Goal: Obtain resource: Obtain resource

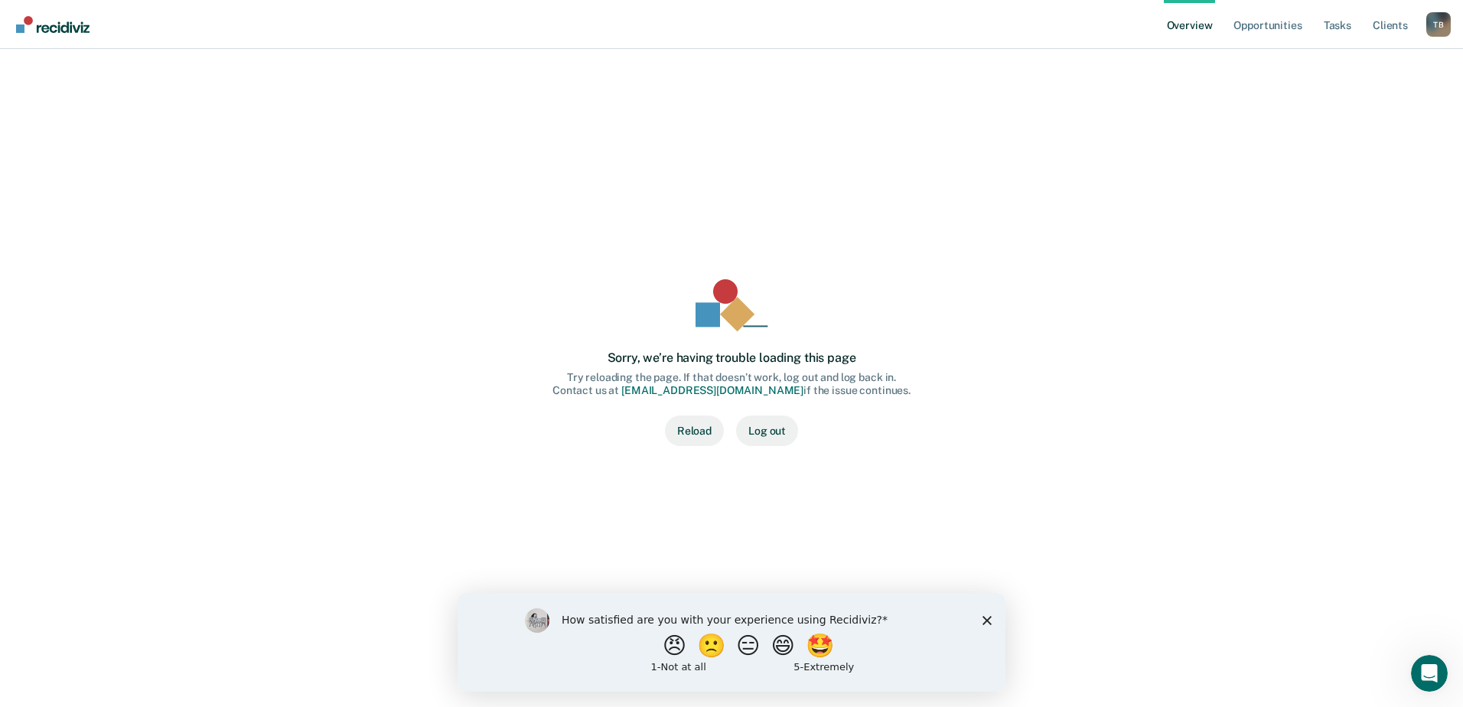
click at [697, 434] on button "Reload" at bounding box center [694, 431] width 59 height 31
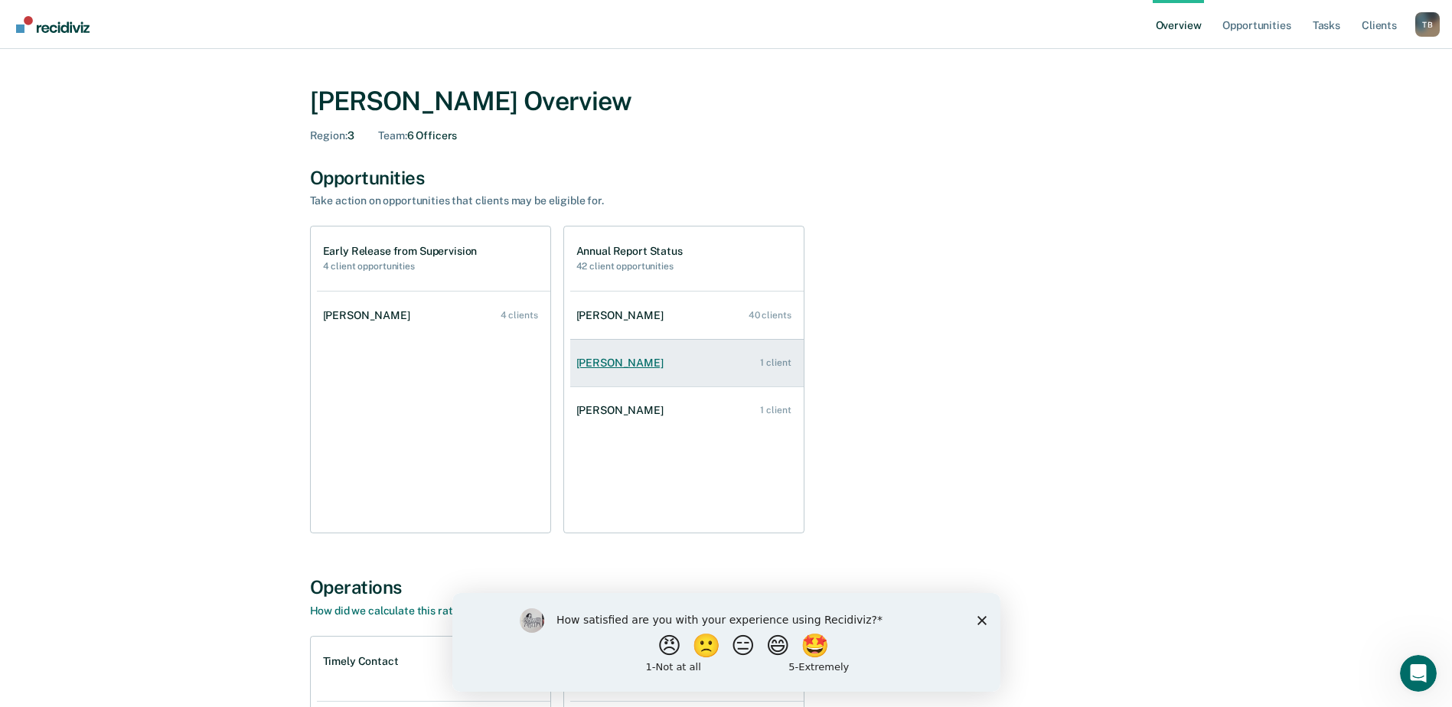
click at [626, 360] on div "Helen Ebhamen" at bounding box center [622, 363] width 93 height 13
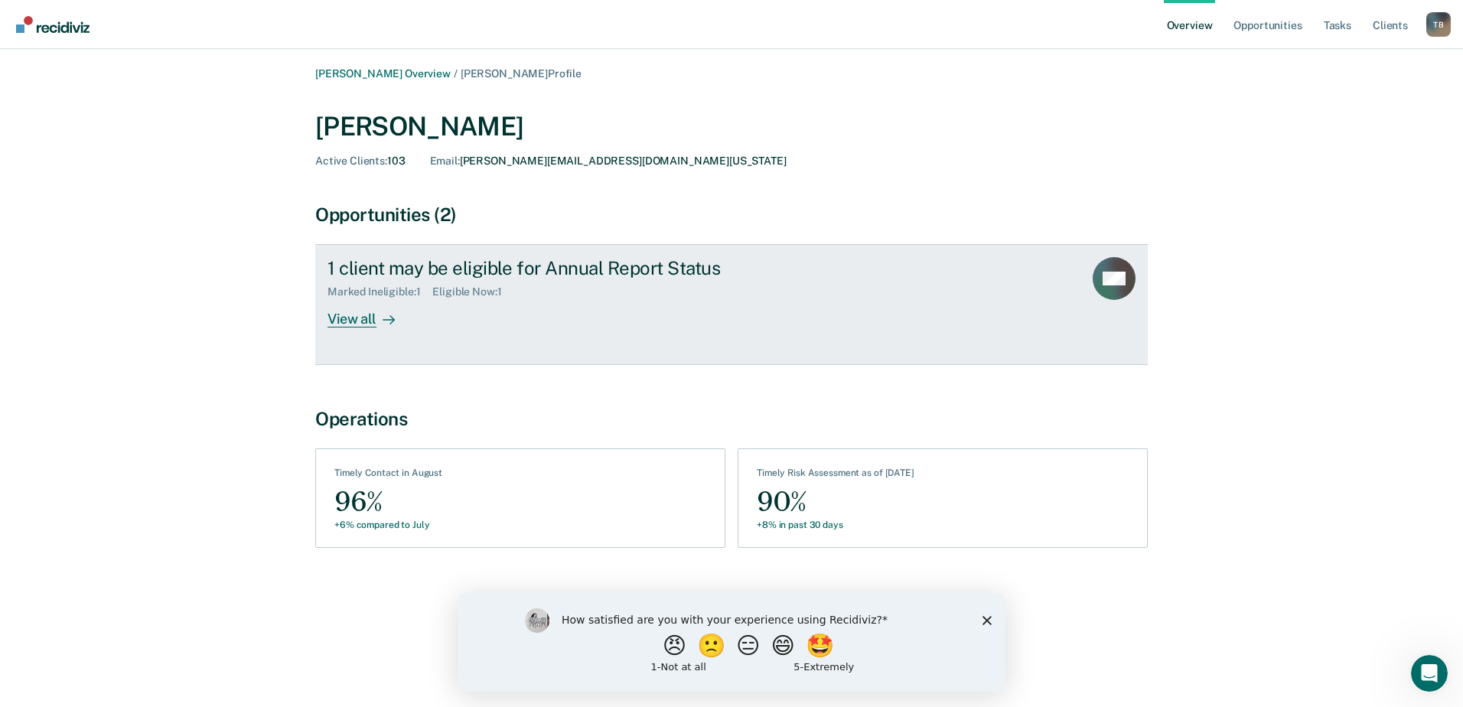
click at [359, 319] on div "View all" at bounding box center [371, 313] width 86 height 30
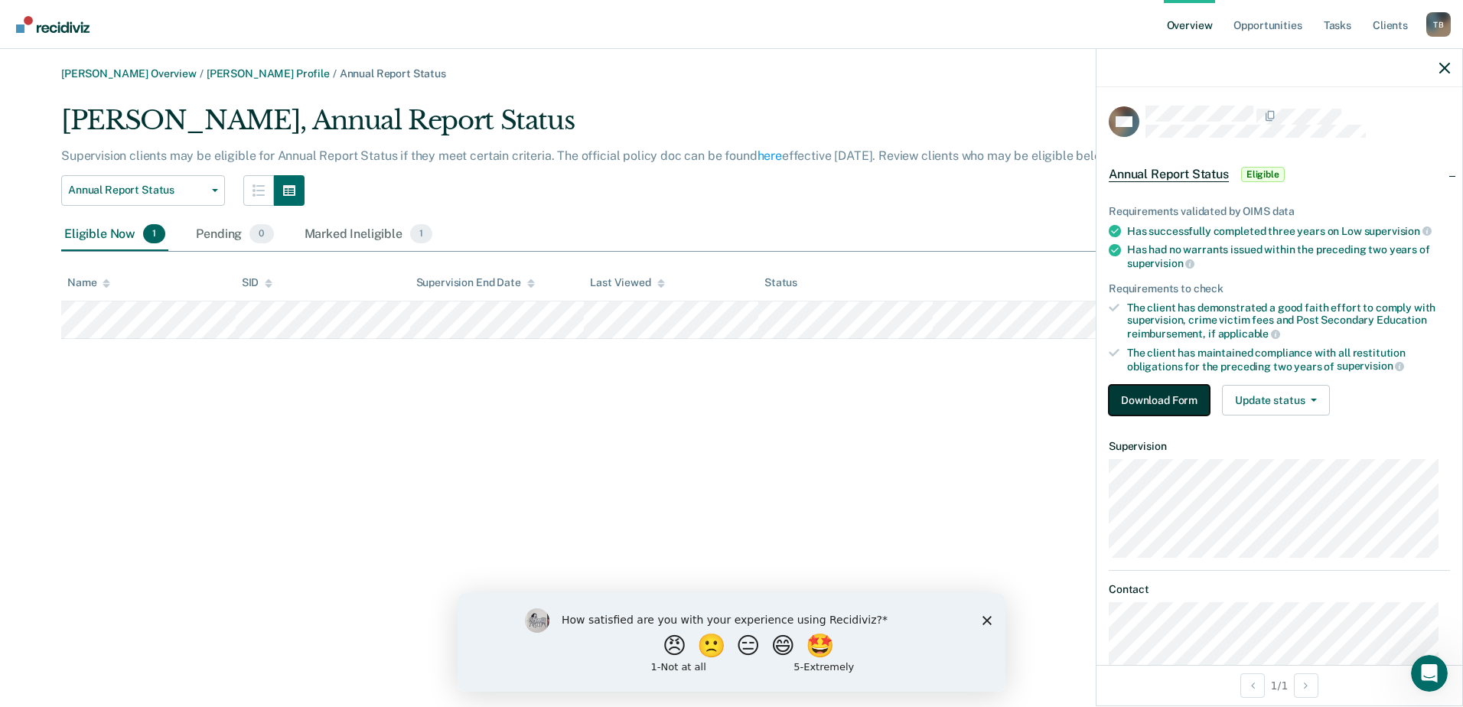
click at [1152, 397] on button "Download Form" at bounding box center [1159, 400] width 101 height 31
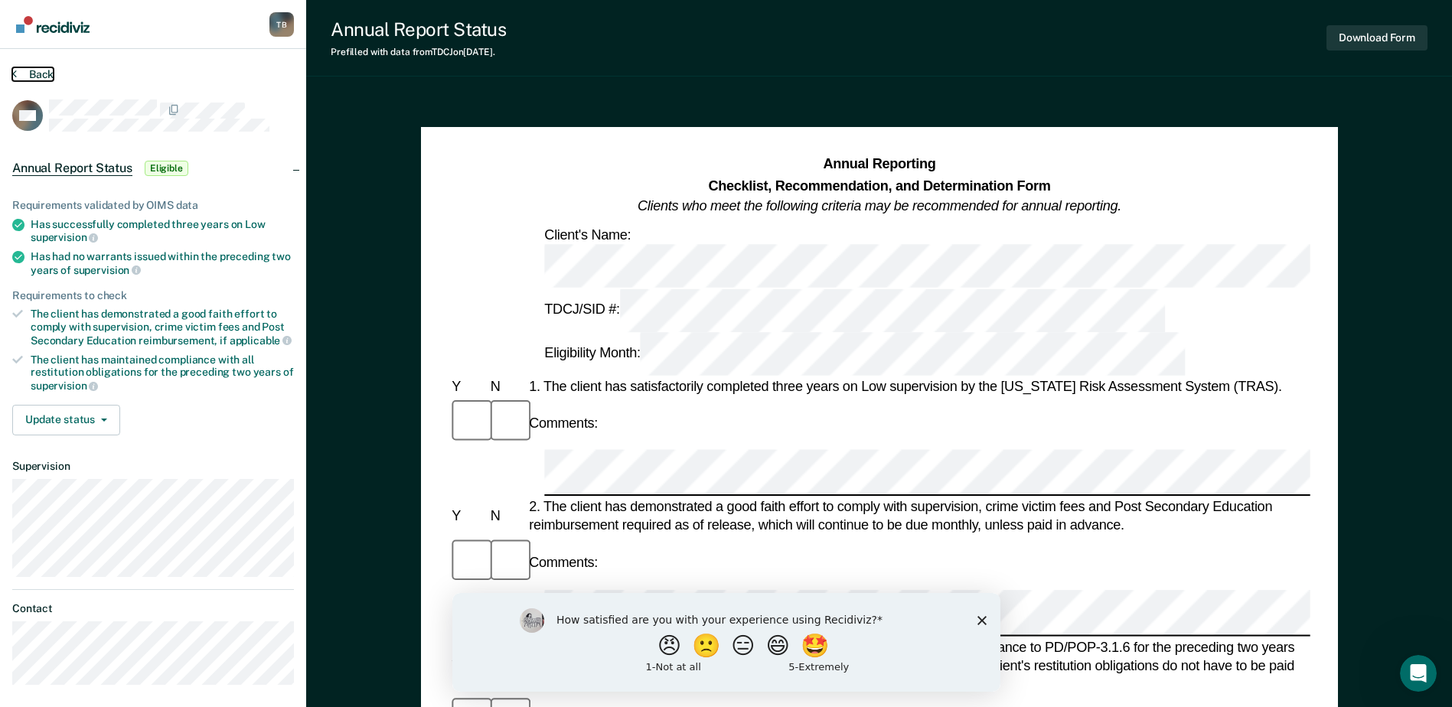
click at [21, 70] on button "Back" at bounding box center [32, 74] width 41 height 14
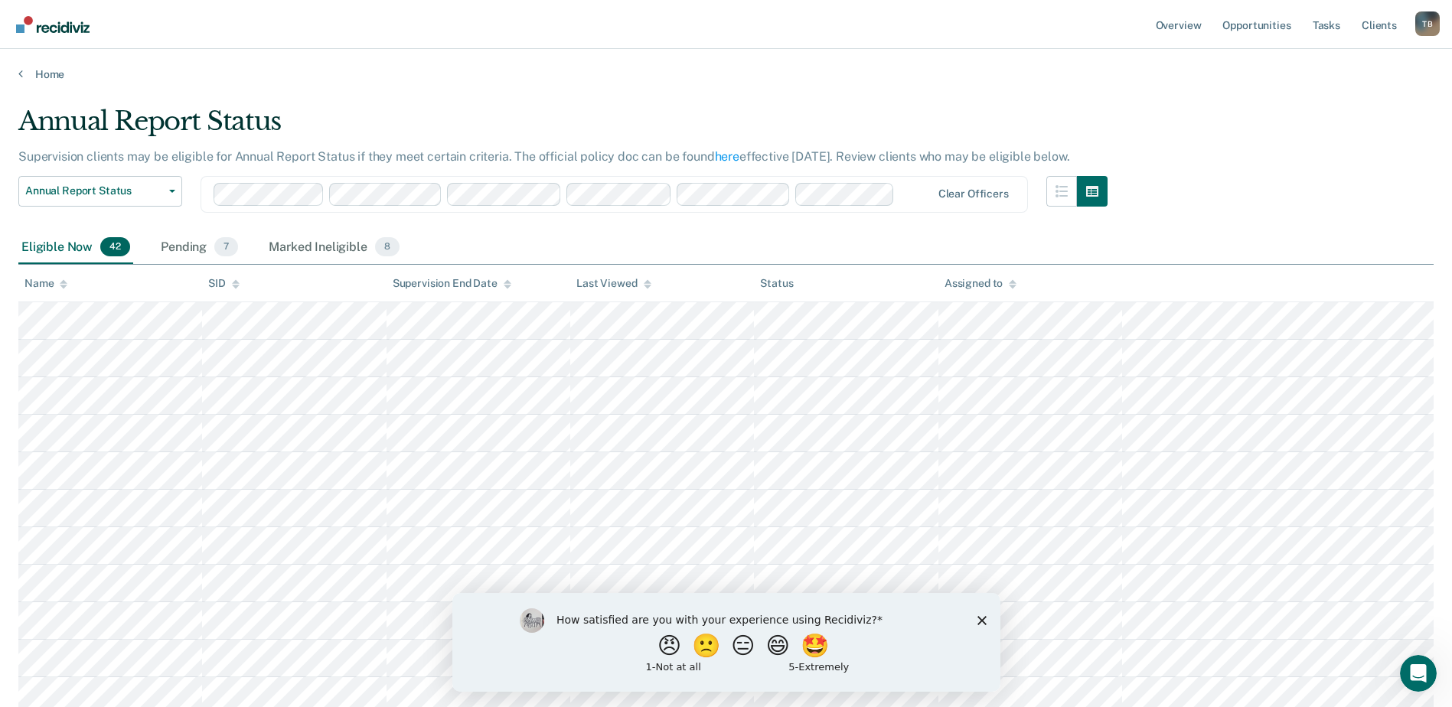
click at [16, 73] on div "Home" at bounding box center [726, 65] width 1452 height 32
click at [20, 69] on icon at bounding box center [20, 73] width 5 height 12
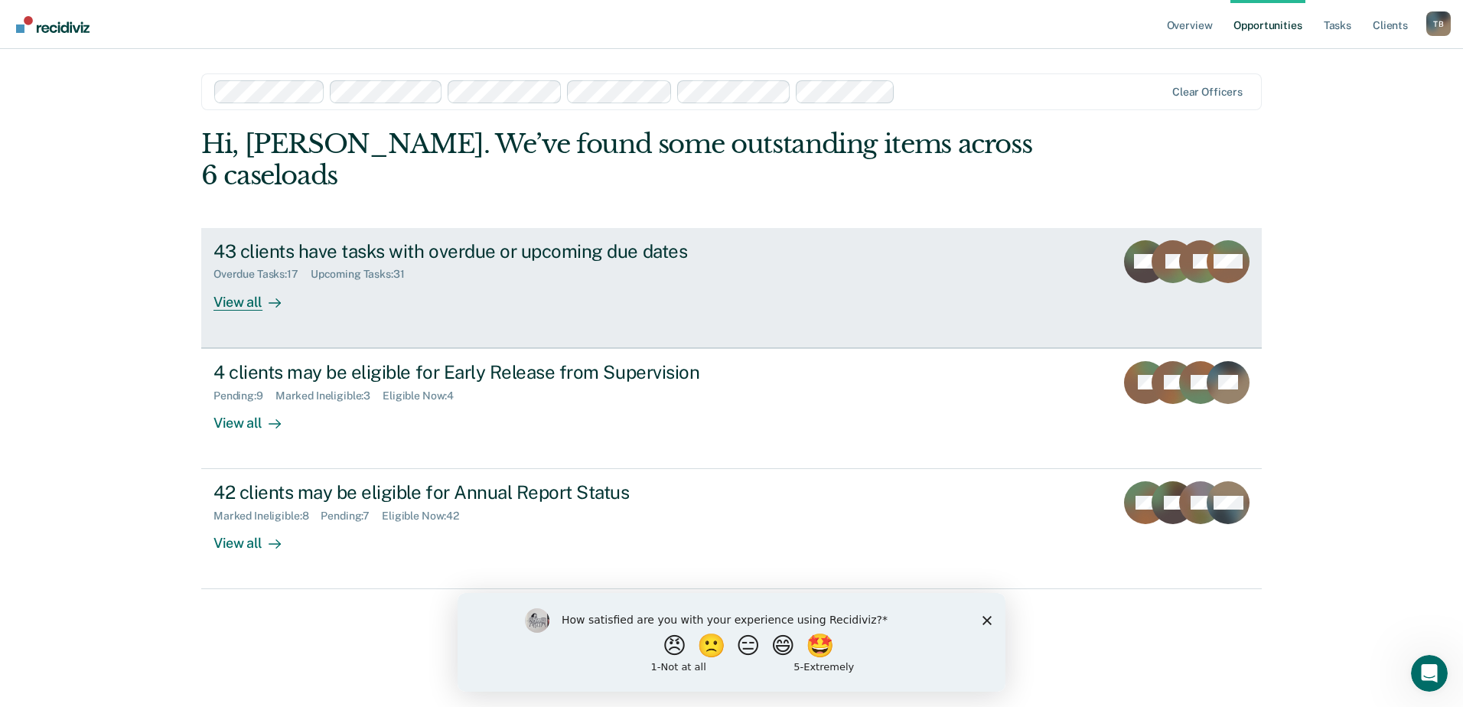
click at [233, 281] on div "View all" at bounding box center [256, 296] width 86 height 30
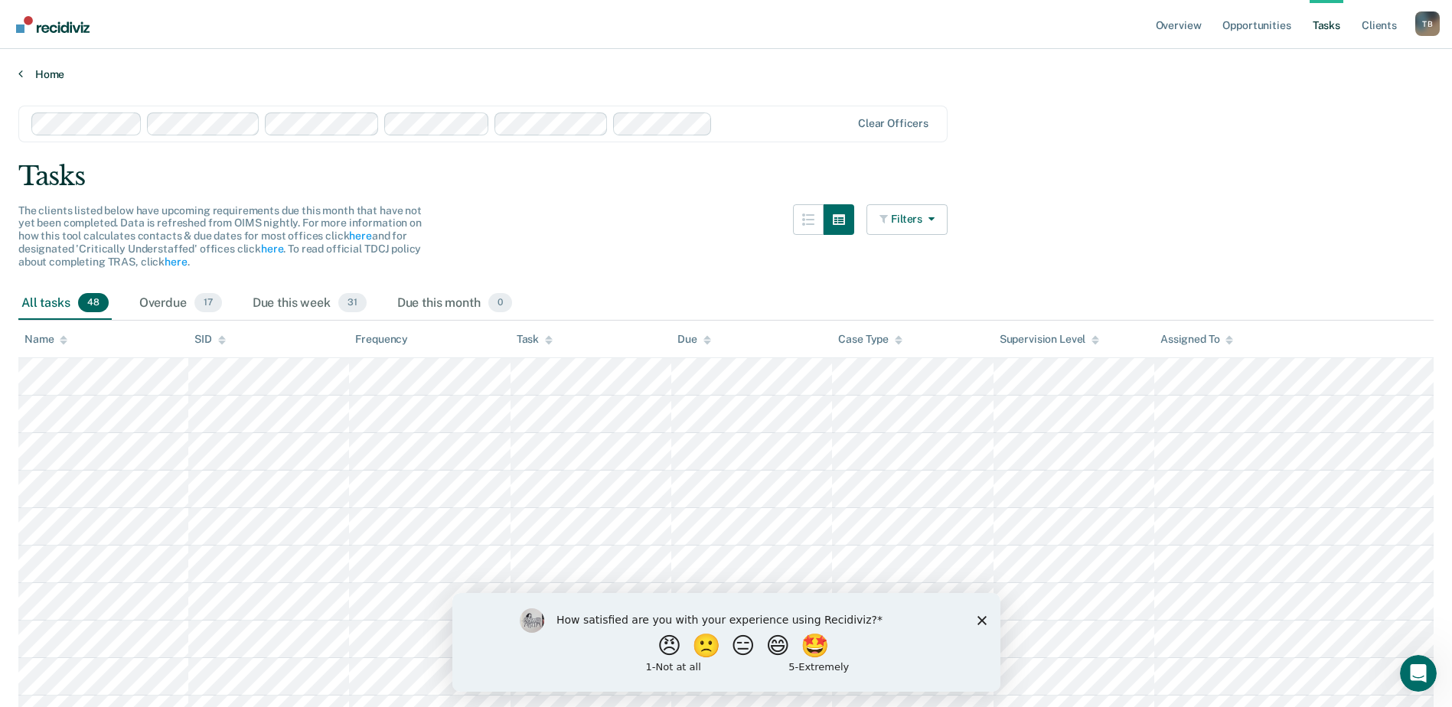
click at [20, 77] on icon at bounding box center [20, 73] width 5 height 12
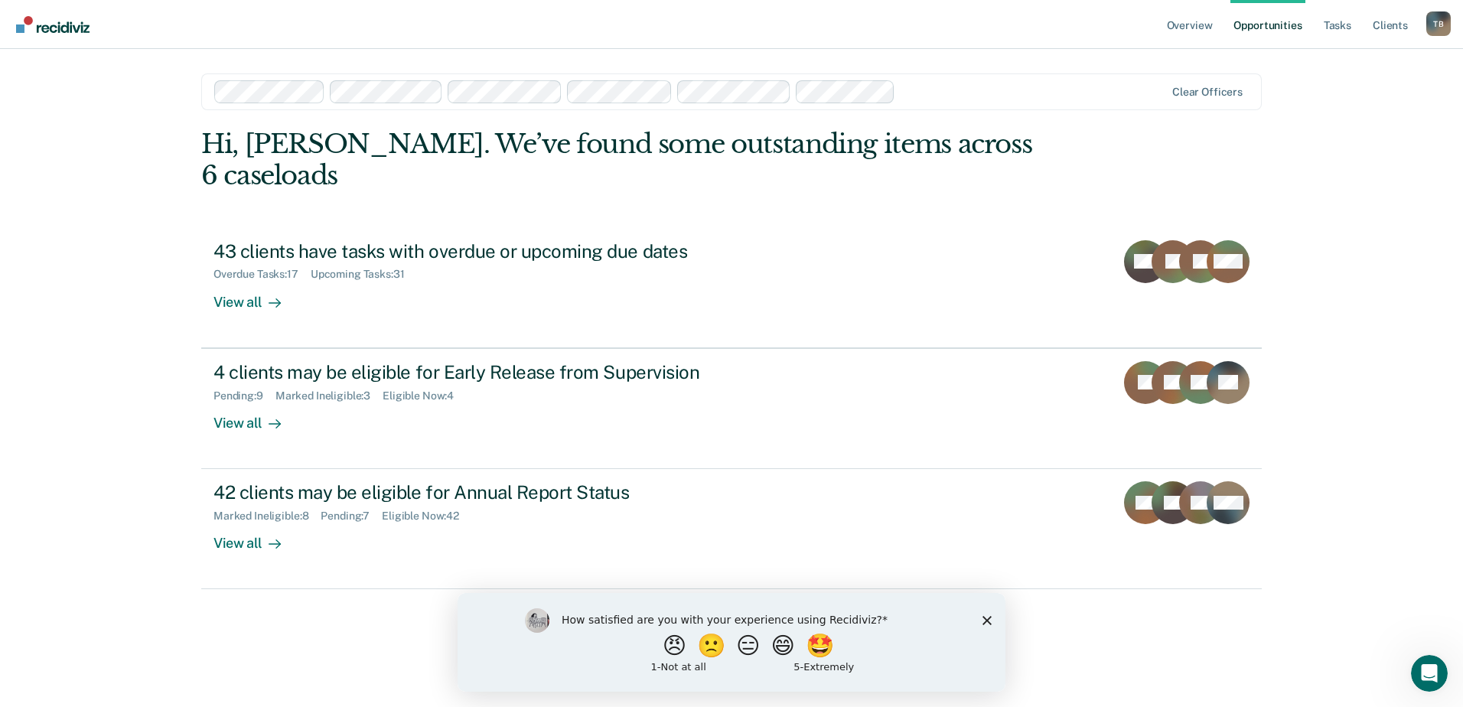
drag, startPoint x: 1206, startPoint y: 661, endPoint x: 367, endPoint y: 732, distance: 842.4
click at [367, 706] on html "Looks like you’re using Internet Explorer 11. For faster loading and a better e…" at bounding box center [731, 353] width 1463 height 707
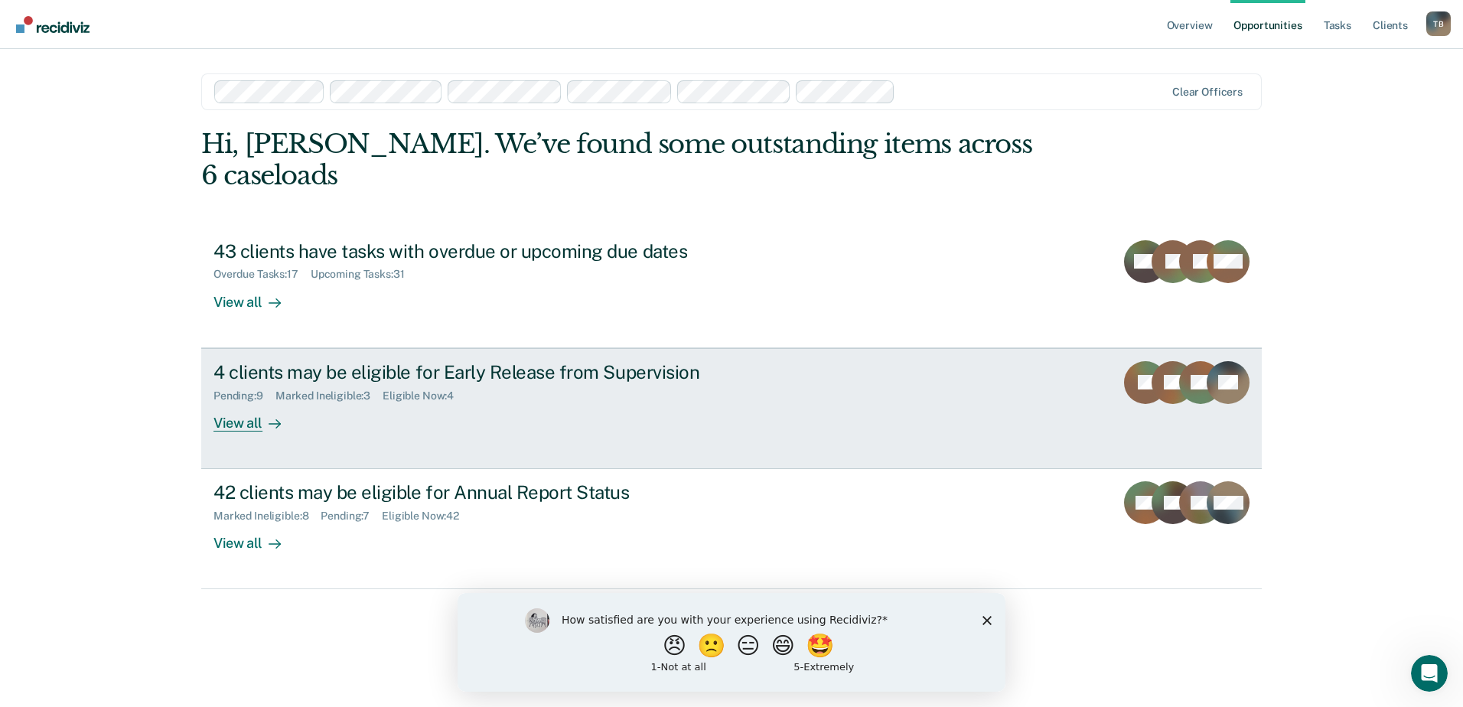
click at [354, 361] on div "4 clients may be eligible for Early Release from Supervision" at bounding box center [481, 372] width 537 height 22
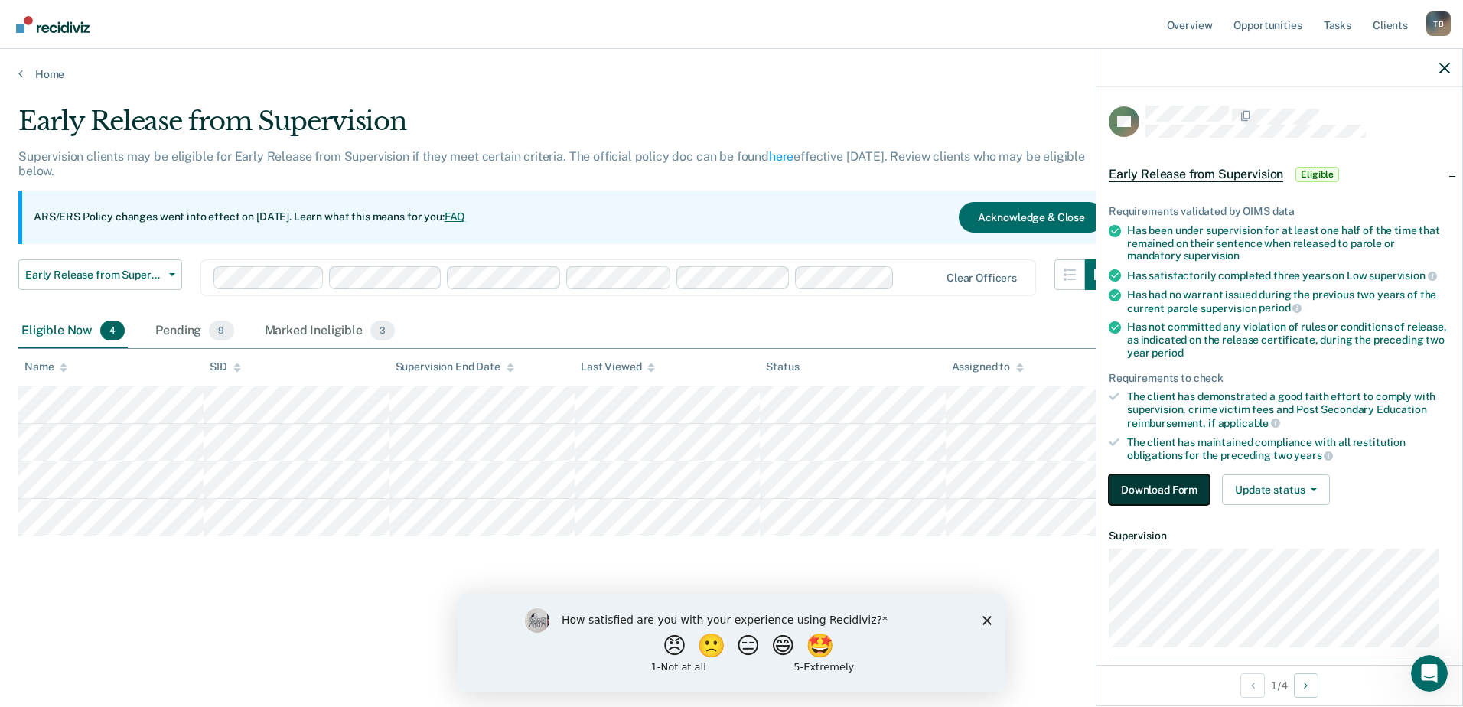
click at [1165, 481] on button "Download Form" at bounding box center [1159, 489] width 101 height 31
